Goal: Task Accomplishment & Management: Manage account settings

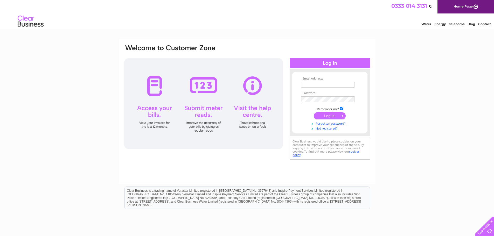
type input "michael@westportproperty.co.uk"
click at [329, 117] on input "submit" at bounding box center [330, 115] width 32 height 7
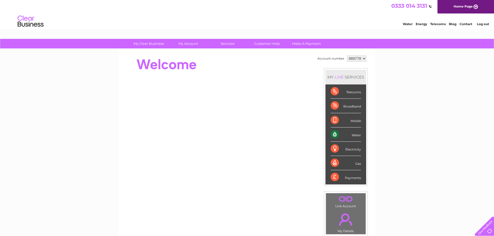
click at [358, 135] on div "Water" at bounding box center [345, 135] width 30 height 14
click at [363, 57] on select "989778" at bounding box center [356, 58] width 19 height 6
click at [363, 59] on select "989778" at bounding box center [356, 58] width 19 height 6
click at [364, 59] on select "989778" at bounding box center [356, 58] width 19 height 6
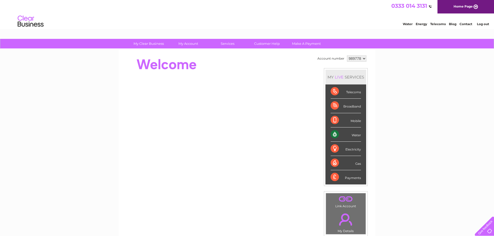
click at [364, 59] on select "989778" at bounding box center [356, 58] width 19 height 6
click at [479, 24] on link "Log out" at bounding box center [483, 24] width 12 height 4
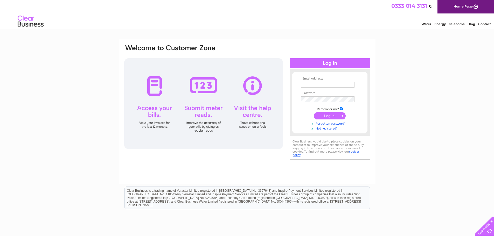
type input "[PERSON_NAME][EMAIL_ADDRESS][DOMAIN_NAME]"
click at [283, 98] on div "Email Address: [PERSON_NAME][EMAIL_ADDRESS][DOMAIN_NAME] Password:" at bounding box center [247, 102] width 247 height 117
click at [419, 78] on div "Email Address: [PERSON_NAME][EMAIL_ADDRESS][DOMAIN_NAME] Password:" at bounding box center [247, 156] width 494 height 234
click at [335, 116] on input "submit" at bounding box center [330, 115] width 32 height 7
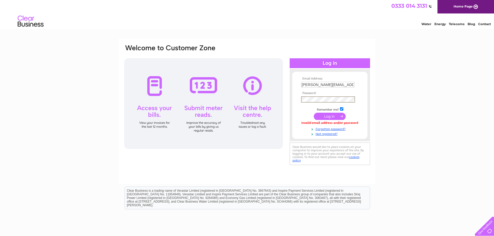
click at [280, 100] on div "Email Address: michael@westportproperty.co.uk Password:" at bounding box center [247, 105] width 247 height 122
click at [324, 116] on input "submit" at bounding box center [330, 115] width 32 height 7
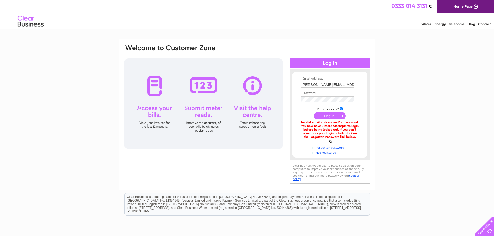
click at [328, 147] on link "Forgotten password?" at bounding box center [330, 147] width 59 height 5
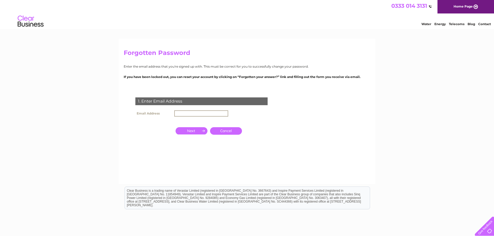
click at [187, 113] on input "text" at bounding box center [201, 113] width 54 height 6
type input "[PERSON_NAME][EMAIL_ADDRESS][DOMAIN_NAME]"
click at [195, 129] on input "button" at bounding box center [191, 130] width 32 height 7
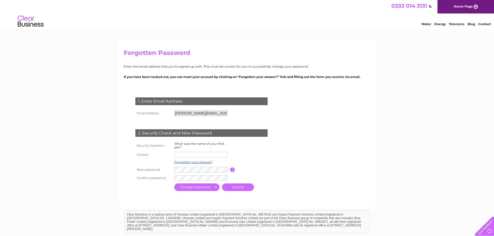
click at [186, 155] on input "text" at bounding box center [200, 155] width 53 height 6
type input "Theo"
click at [274, 160] on td at bounding box center [255, 162] width 41 height 7
click at [365, 148] on form "1. Enter Email Address Email Address michael@westportproperty.co.uk Cancel Answ…" at bounding box center [247, 145] width 247 height 116
click at [201, 187] on input "submit" at bounding box center [196, 187] width 45 height 8
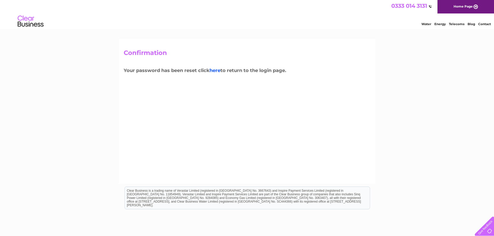
click at [215, 70] on link "here" at bounding box center [214, 71] width 11 height 6
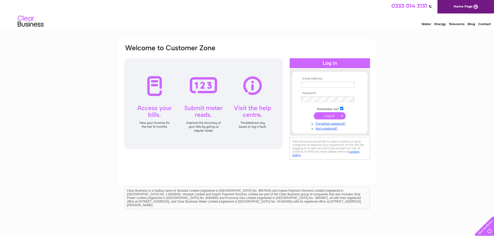
type input "[PERSON_NAME][EMAIL_ADDRESS][DOMAIN_NAME]"
click at [328, 117] on input "submit" at bounding box center [330, 115] width 32 height 7
click at [318, 95] on td at bounding box center [330, 99] width 60 height 8
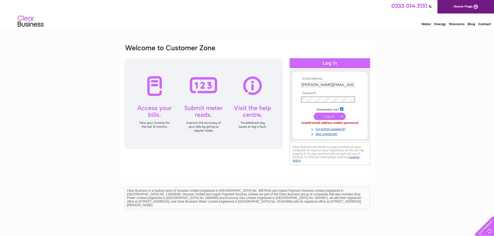
click at [285, 100] on div "Email Address: michael@westportproperty.co.uk Password:" at bounding box center [247, 105] width 247 height 122
click at [317, 115] on input "submit" at bounding box center [330, 115] width 32 height 7
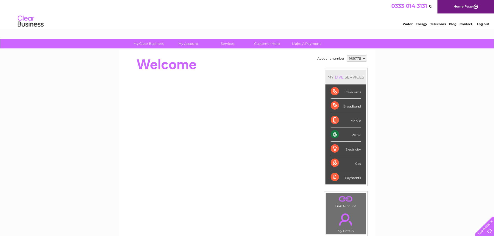
click at [365, 58] on select "989778" at bounding box center [356, 58] width 19 height 6
click at [364, 58] on select "989778" at bounding box center [356, 58] width 19 height 6
click at [363, 58] on select "989778" at bounding box center [356, 58] width 19 height 6
click at [349, 133] on div "Water" at bounding box center [345, 135] width 30 height 14
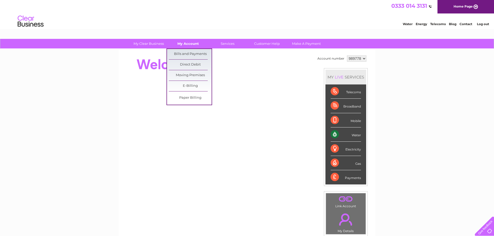
click at [187, 43] on link "My Account" at bounding box center [188, 44] width 43 height 10
click at [190, 54] on link "Bills and Payments" at bounding box center [190, 54] width 43 height 10
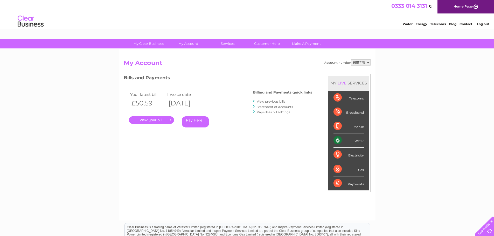
click at [369, 62] on select "989778" at bounding box center [360, 62] width 19 height 6
click at [368, 62] on select "989778" at bounding box center [360, 62] width 19 height 6
click at [336, 140] on div "Water" at bounding box center [348, 140] width 30 height 14
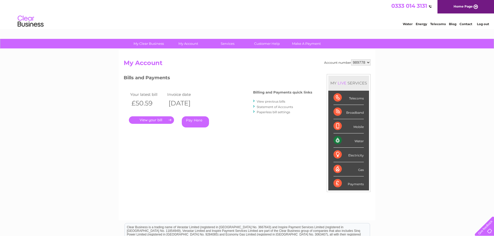
click at [338, 140] on div "Water" at bounding box center [348, 140] width 30 height 14
click at [367, 62] on select "989778" at bounding box center [360, 62] width 19 height 6
click at [368, 63] on select "989778" at bounding box center [360, 62] width 19 height 6
click at [367, 63] on select "989778" at bounding box center [360, 62] width 19 height 6
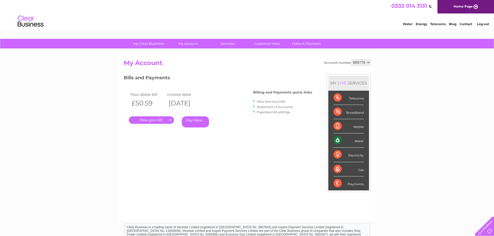
click at [483, 23] on link "Log out" at bounding box center [483, 24] width 12 height 4
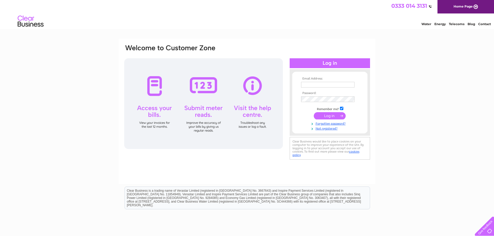
type input "[PERSON_NAME][EMAIL_ADDRESS][DOMAIN_NAME]"
click at [316, 96] on td at bounding box center [330, 99] width 60 height 8
click at [286, 102] on div "Email Address: [PERSON_NAME][EMAIL_ADDRESS][DOMAIN_NAME] Password:" at bounding box center [247, 102] width 247 height 117
click at [304, 113] on td at bounding box center [330, 116] width 60 height 10
click at [341, 109] on input "checkbox" at bounding box center [341, 108] width 3 height 3
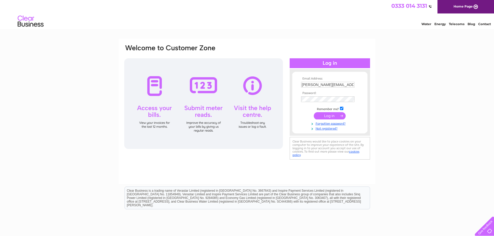
checkbox input "false"
click at [335, 116] on input "submit" at bounding box center [330, 115] width 32 height 7
click at [280, 99] on div "Email Address: [PERSON_NAME][EMAIL_ADDRESS][DOMAIN_NAME] Password:" at bounding box center [247, 105] width 247 height 122
click at [416, 62] on div "Email Address: [PERSON_NAME][EMAIL_ADDRESS][DOMAIN_NAME] Password:" at bounding box center [247, 156] width 494 height 234
click at [330, 118] on input "submit" at bounding box center [330, 115] width 32 height 7
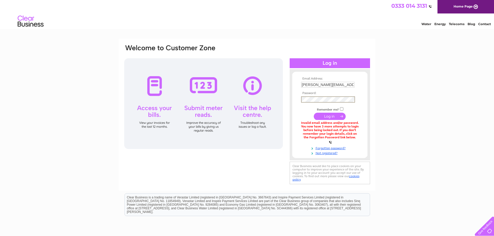
click at [285, 102] on div "Email Address: [PERSON_NAME][EMAIL_ADDRESS][DOMAIN_NAME] Password:" at bounding box center [247, 114] width 247 height 141
click at [421, 77] on div "Email Address: [PERSON_NAME][EMAIL_ADDRESS][DOMAIN_NAME] Password:" at bounding box center [247, 159] width 494 height 240
click at [335, 113] on input "submit" at bounding box center [330, 115] width 32 height 7
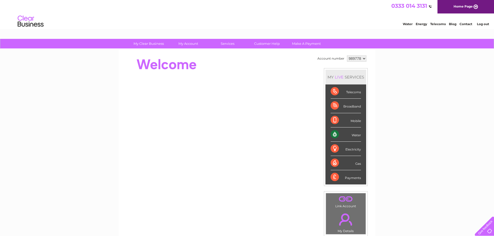
click at [364, 58] on select "989778" at bounding box center [356, 58] width 19 height 6
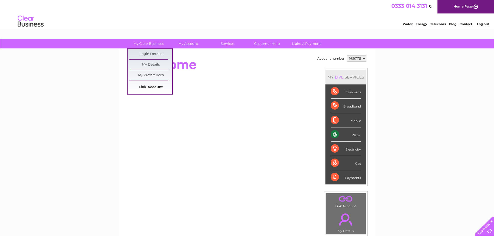
click at [152, 84] on link "Link Account" at bounding box center [150, 87] width 43 height 10
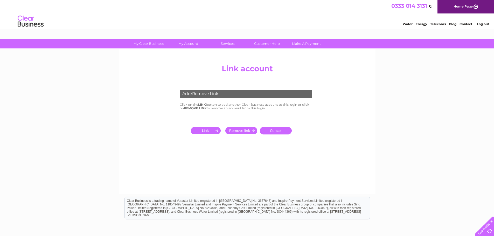
click at [213, 129] on input "submit" at bounding box center [207, 130] width 32 height 7
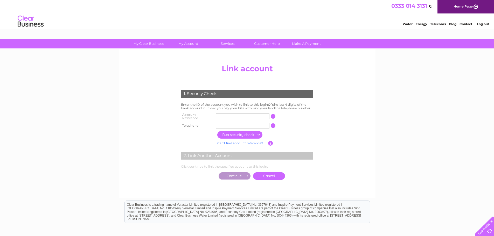
click at [231, 116] on input "text" at bounding box center [242, 117] width 53 height 6
type input "30314174"
click at [380, 124] on div "My Clear Business Login Details My Details My Preferences Link Account My Accou…" at bounding box center [247, 163] width 494 height 248
click at [260, 124] on input "text" at bounding box center [242, 126] width 53 height 6
type input "01382225517"
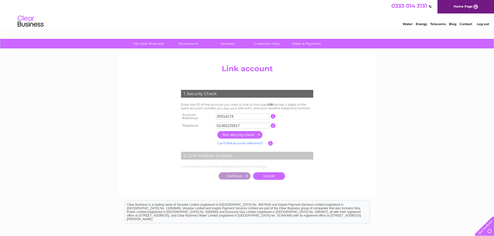
click at [251, 133] on input "button" at bounding box center [240, 135] width 46 height 8
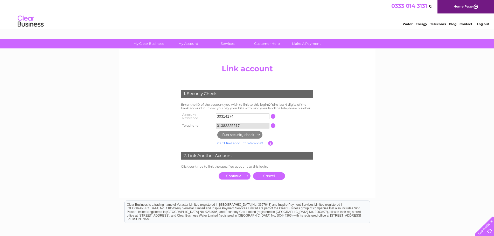
click at [242, 174] on input "submit" at bounding box center [234, 175] width 32 height 7
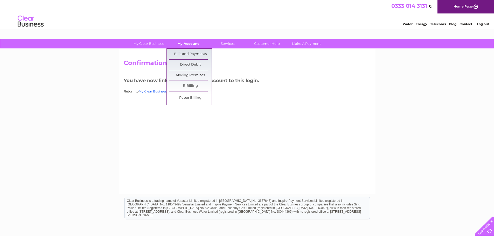
click at [187, 43] on link "My Account" at bounding box center [188, 44] width 43 height 10
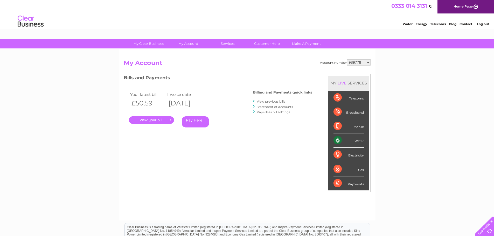
click at [367, 63] on select "989778 30314174" at bounding box center [359, 62] width 24 height 6
select select "30314174"
click at [347, 59] on select "989778 30314174" at bounding box center [359, 62] width 24 height 6
click at [156, 119] on link "." at bounding box center [151, 120] width 45 height 8
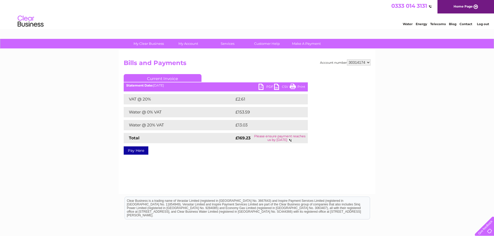
click at [263, 86] on link "PDF" at bounding box center [266, 88] width 16 height 8
